Goal: Use online tool/utility: Utilize a website feature to perform a specific function

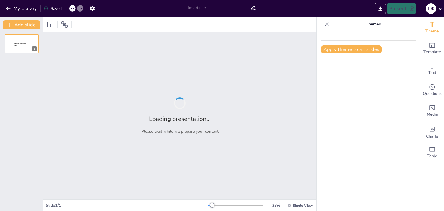
type input "Imported 1-1 L 2 2024.pptx"
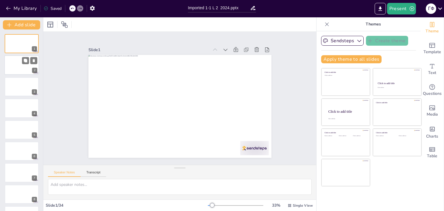
click at [14, 62] on div at bounding box center [21, 66] width 35 height 20
click at [14, 86] on div at bounding box center [21, 87] width 35 height 20
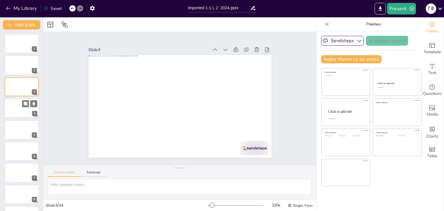
click at [11, 108] on div at bounding box center [21, 108] width 35 height 20
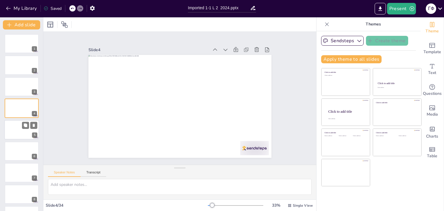
click at [15, 129] on div at bounding box center [21, 130] width 35 height 20
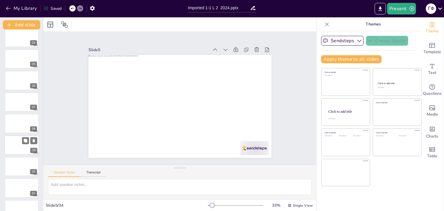
click at [17, 143] on div at bounding box center [21, 145] width 35 height 20
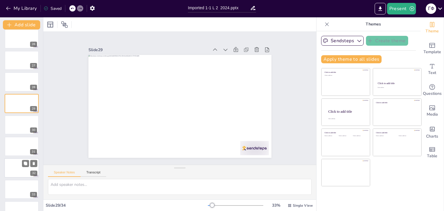
scroll to position [557, 0]
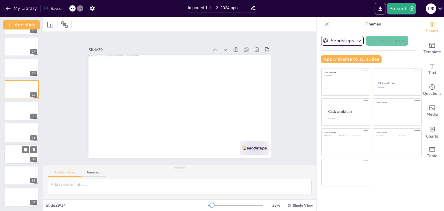
click at [16, 157] on div at bounding box center [21, 154] width 35 height 20
click at [19, 181] on div at bounding box center [21, 176] width 35 height 20
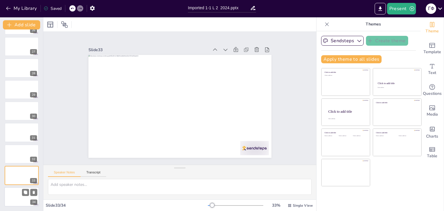
click at [17, 194] on div at bounding box center [21, 197] width 35 height 20
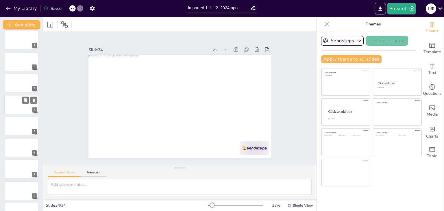
scroll to position [0, 0]
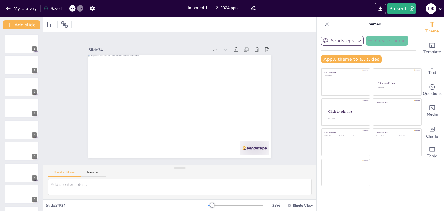
click at [337, 42] on button "Sendsteps" at bounding box center [342, 41] width 43 height 10
click at [338, 42] on button "Sendsteps" at bounding box center [342, 41] width 43 height 10
drag, startPoint x: 430, startPoint y: 50, endPoint x: 430, endPoint y: 55, distance: 5.0
click at [430, 50] on span "Template" at bounding box center [433, 52] width 18 height 6
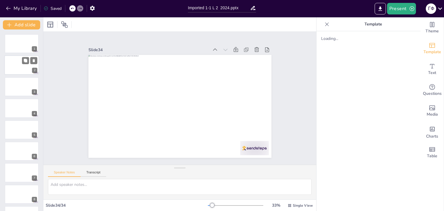
click at [21, 67] on div at bounding box center [21, 66] width 35 height 20
click at [21, 87] on div at bounding box center [21, 87] width 35 height 20
click at [17, 44] on div at bounding box center [21, 44] width 35 height 20
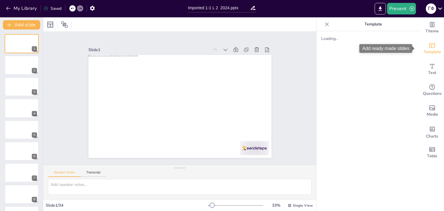
click at [433, 49] on span "Template" at bounding box center [433, 52] width 18 height 6
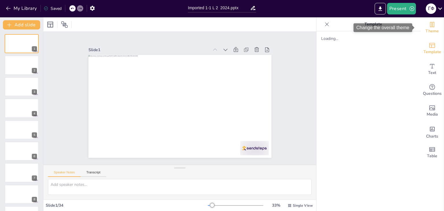
click at [432, 25] on div "Theme" at bounding box center [432, 27] width 23 height 21
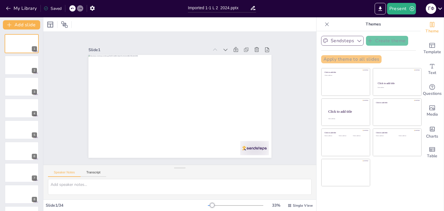
click at [357, 41] on icon "button" at bounding box center [360, 41] width 6 height 6
click at [8, 7] on icon "button" at bounding box center [8, 8] width 6 height 6
